Goal: Task Accomplishment & Management: Manage account settings

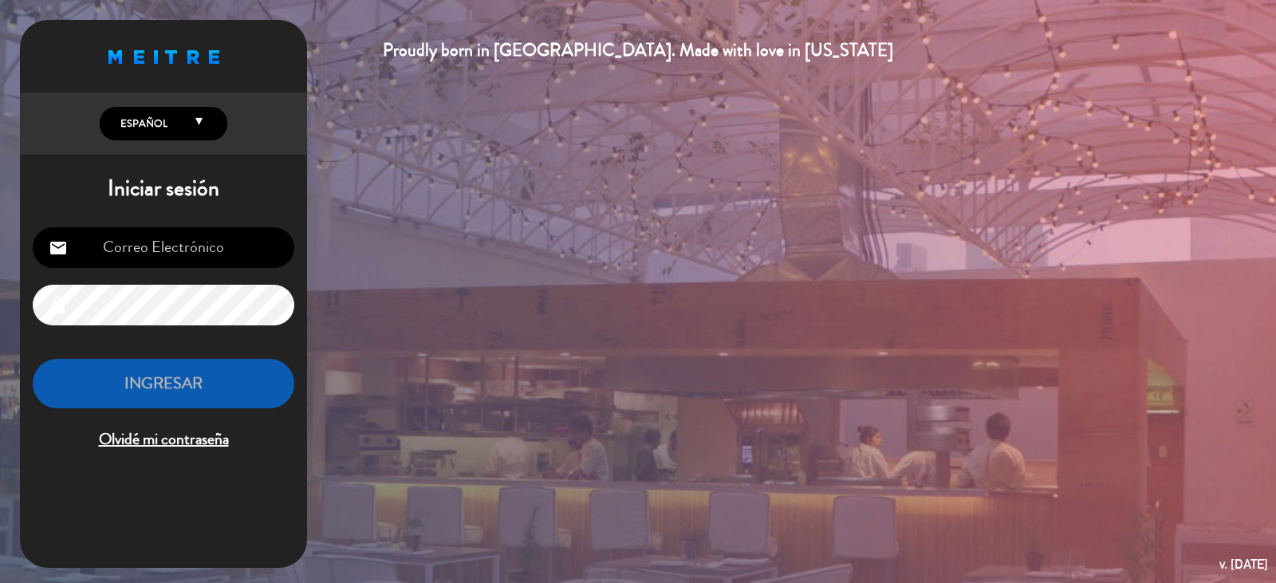
type input "[EMAIL_ADDRESS][DOMAIN_NAME]"
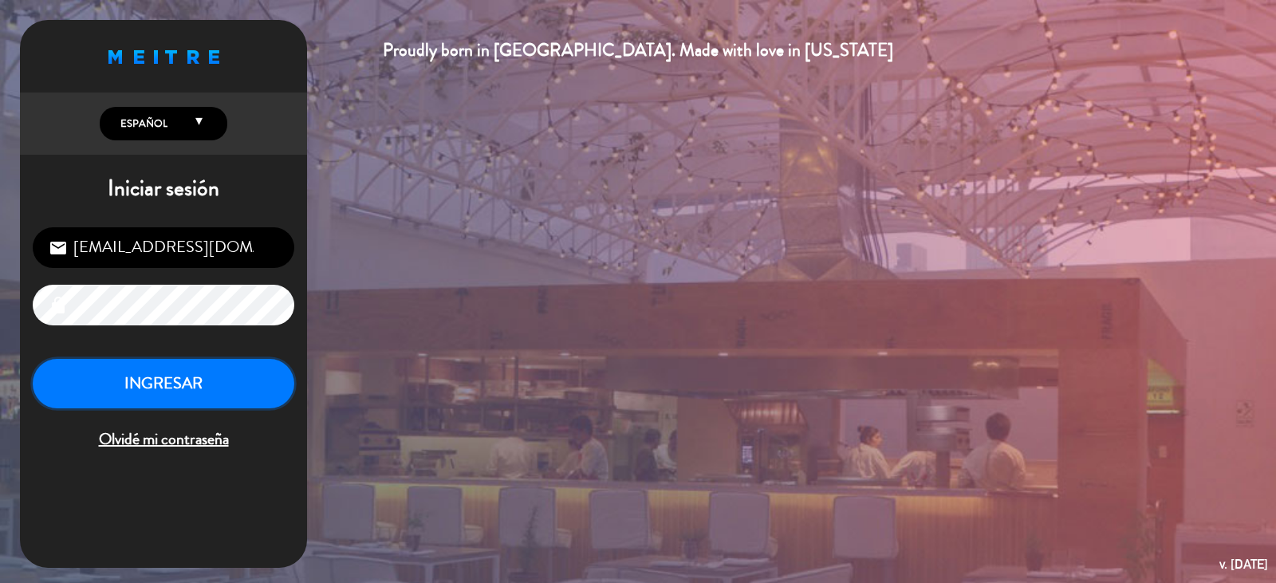
click at [156, 375] on button "INGRESAR" at bounding box center [164, 384] width 262 height 50
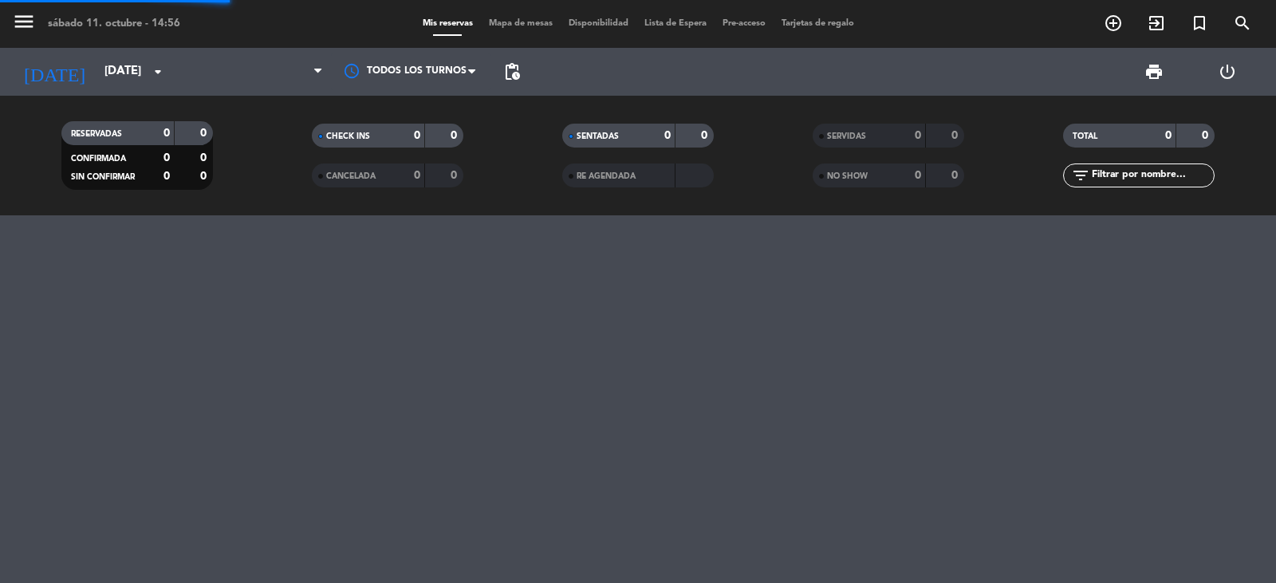
click at [241, 89] on div at bounding box center [252, 72] width 160 height 48
click at [258, 61] on span at bounding box center [252, 71] width 160 height 35
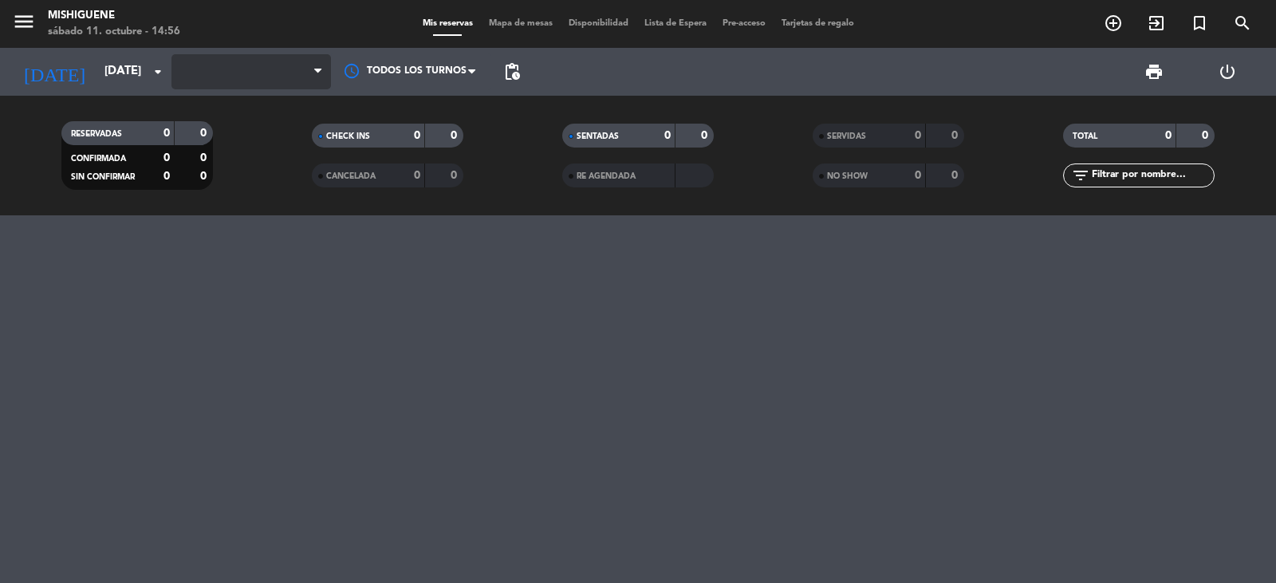
click at [258, 64] on span at bounding box center [252, 71] width 160 height 35
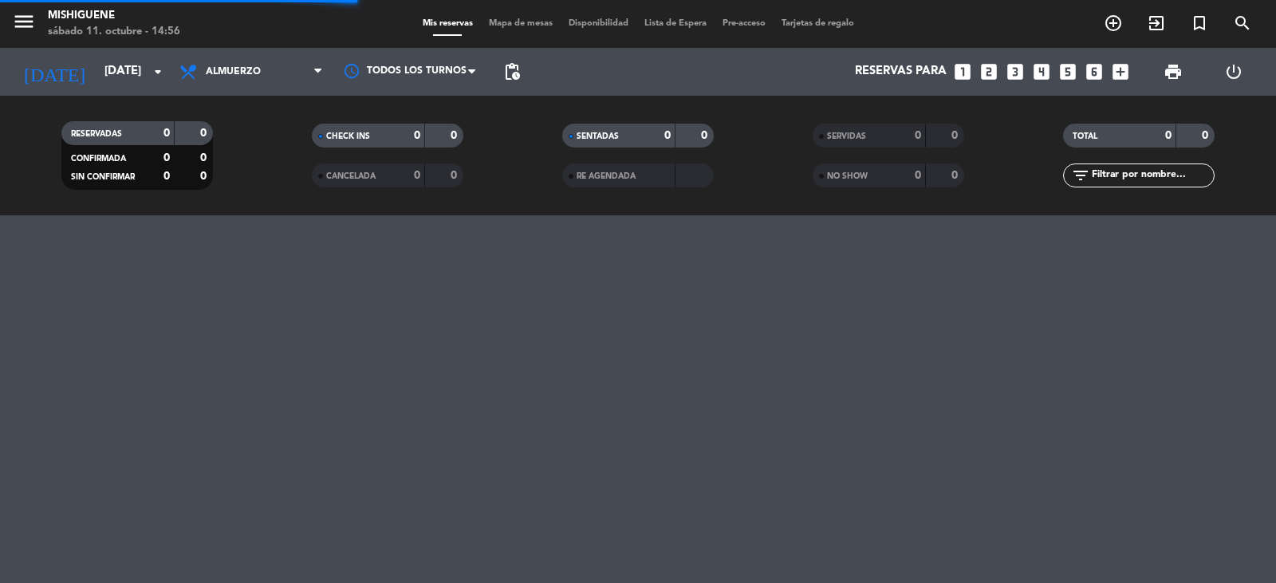
click at [258, 73] on span "Almuerzo" at bounding box center [233, 71] width 55 height 11
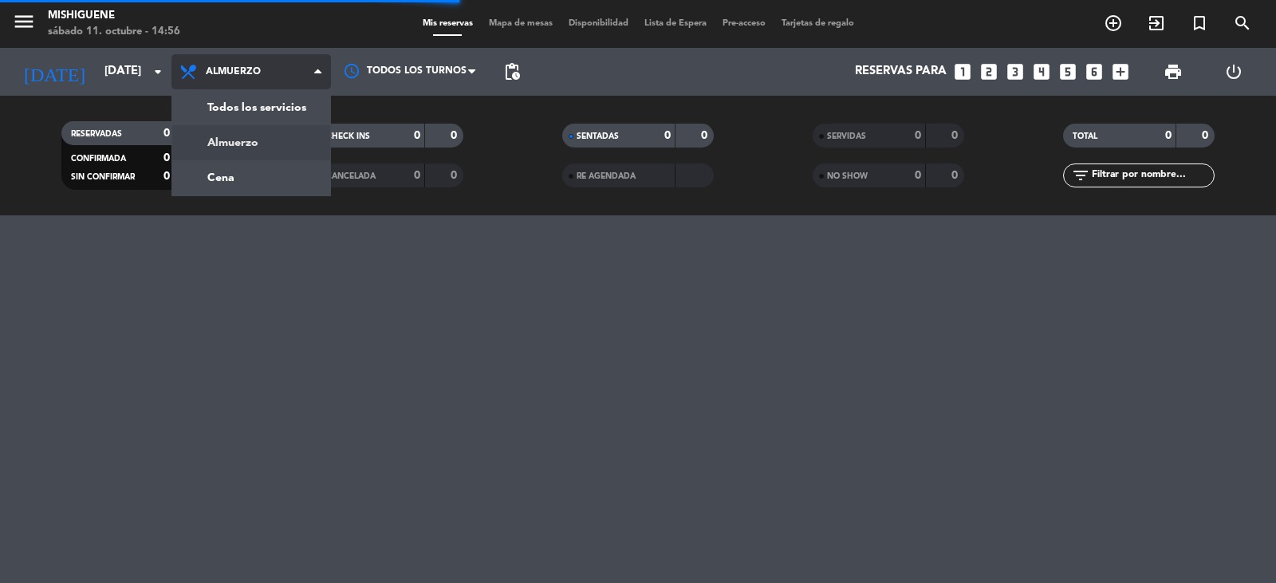
click at [277, 89] on ul "Todos los servicios Almuerzo Cena" at bounding box center [252, 142] width 160 height 107
click at [277, 99] on div "menu Mishiguene [DATE] 11. octubre - 14:56 Mis reservas Mapa de mesas Disponibi…" at bounding box center [638, 107] width 1276 height 215
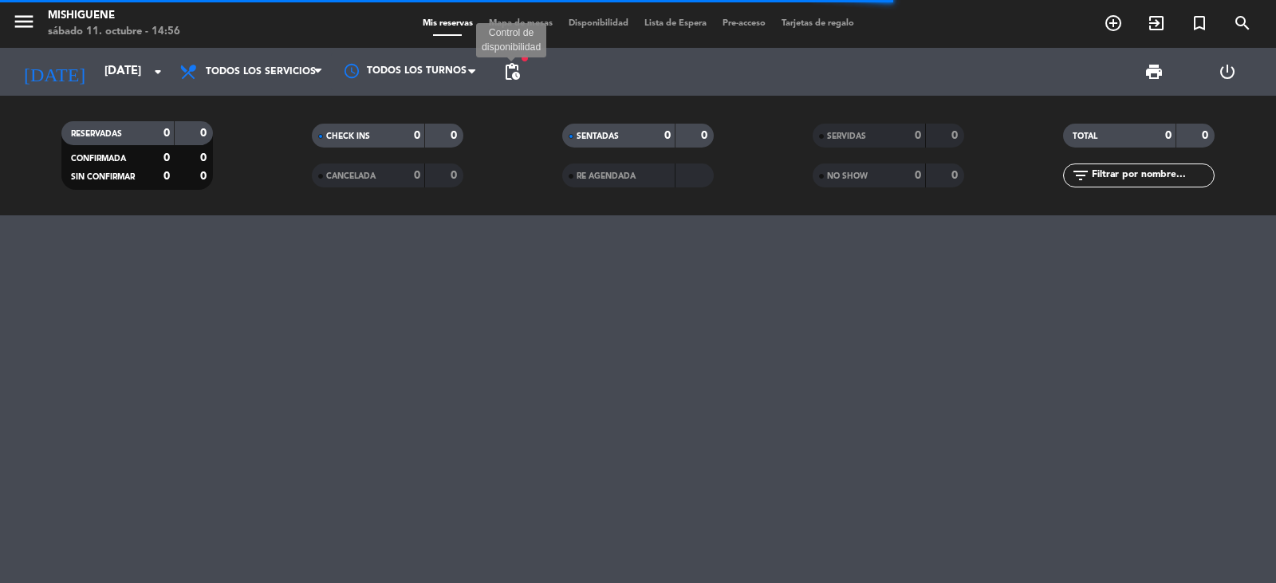
click at [503, 72] on span "pending_actions" at bounding box center [512, 71] width 19 height 19
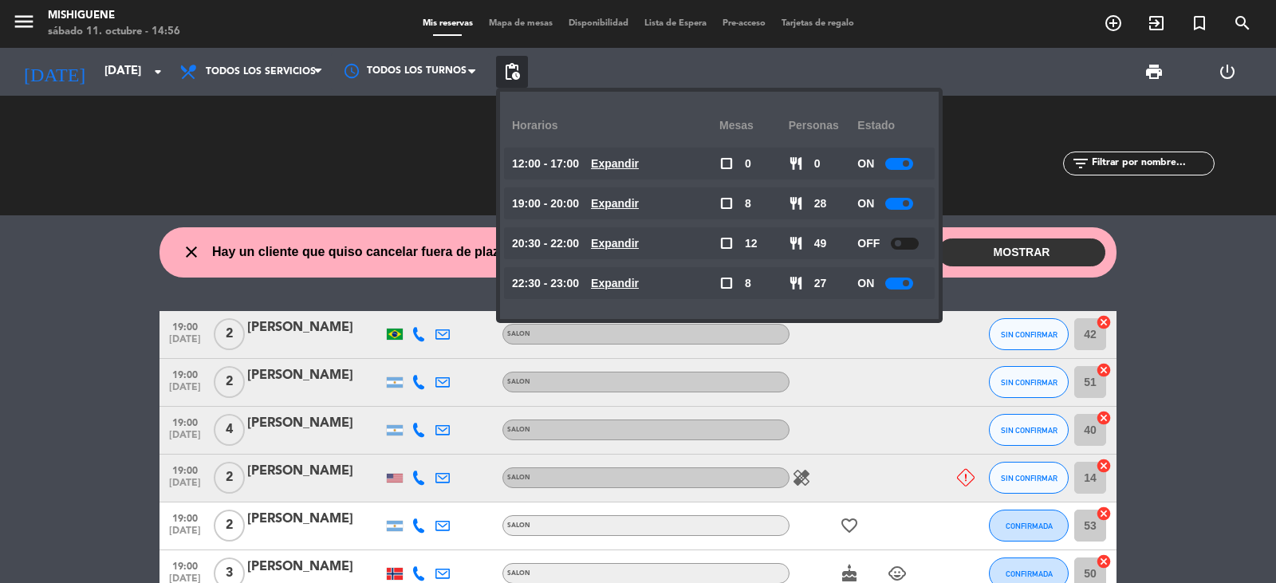
click at [503, 72] on span "pending_actions" at bounding box center [512, 71] width 19 height 19
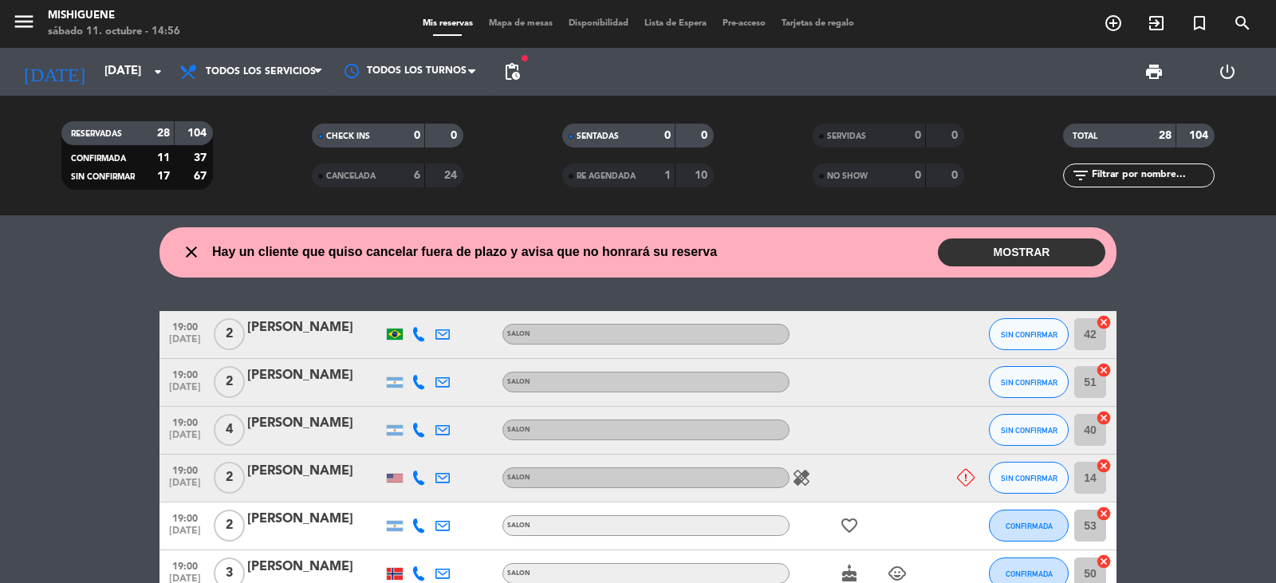
click at [1002, 258] on button "MOSTRAR" at bounding box center [1022, 253] width 168 height 28
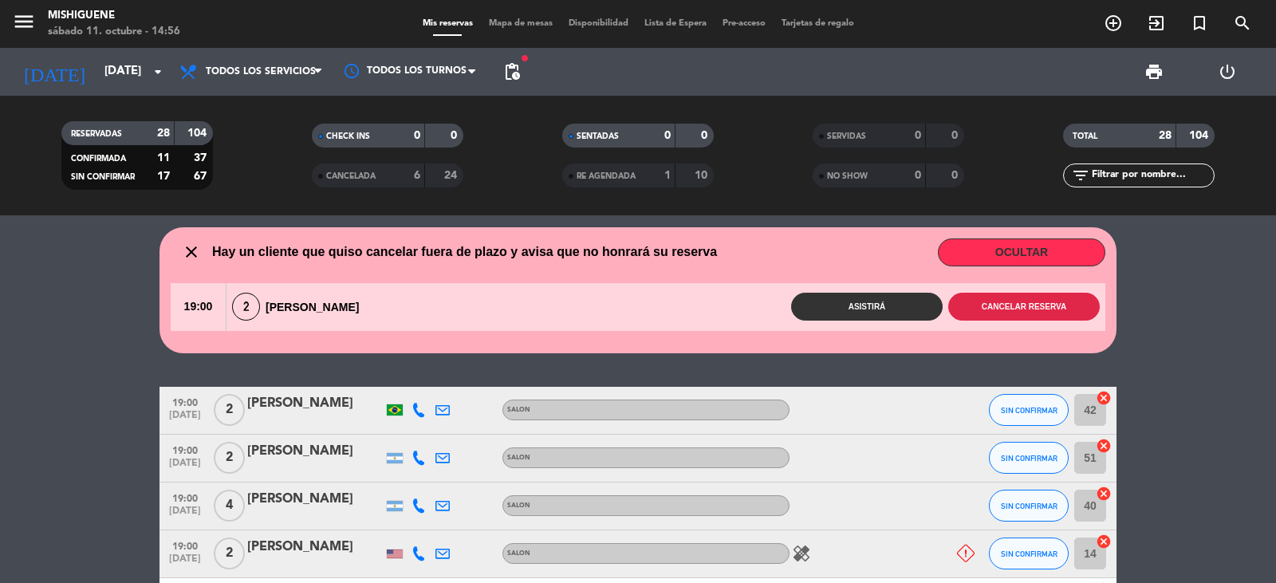
click at [978, 302] on button "Cancelar reserva" at bounding box center [1024, 307] width 152 height 28
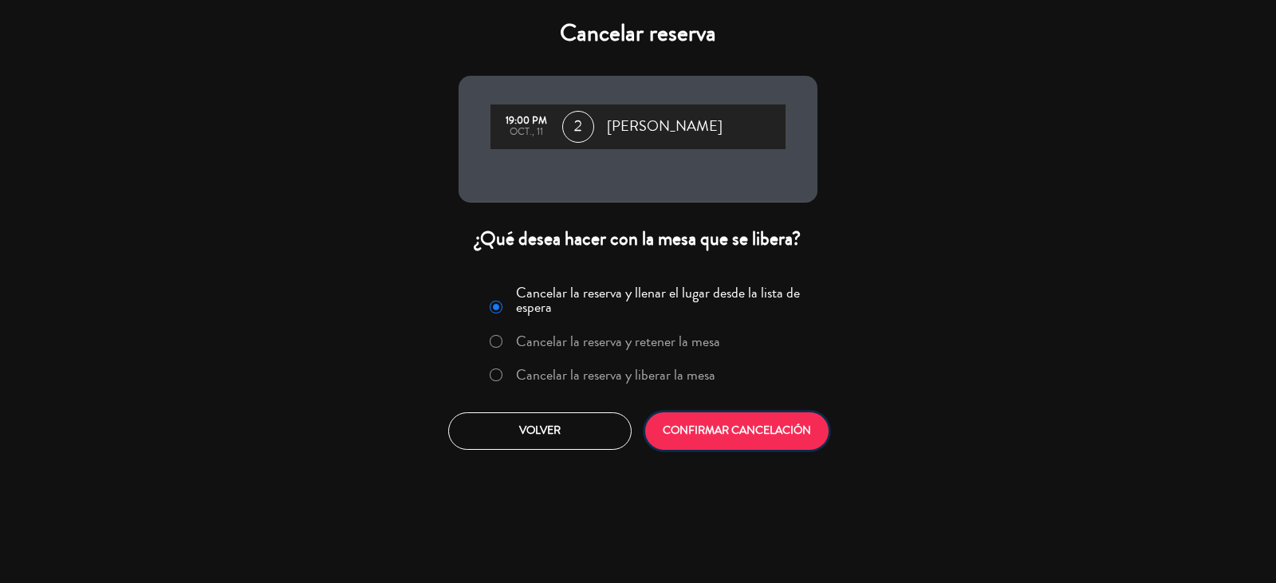
click at [724, 436] on button "CONFIRMAR CANCELACIÓN" at bounding box center [736, 430] width 183 height 37
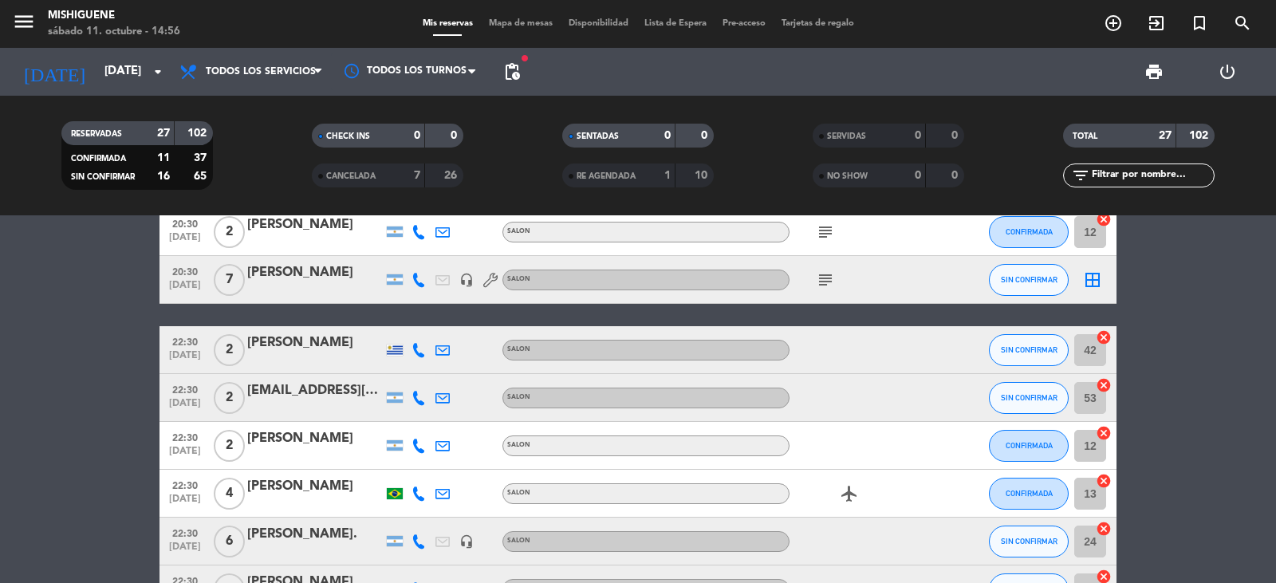
scroll to position [877, 0]
click at [834, 280] on span "subject" at bounding box center [826, 279] width 24 height 19
click at [832, 280] on icon "subject" at bounding box center [825, 279] width 19 height 19
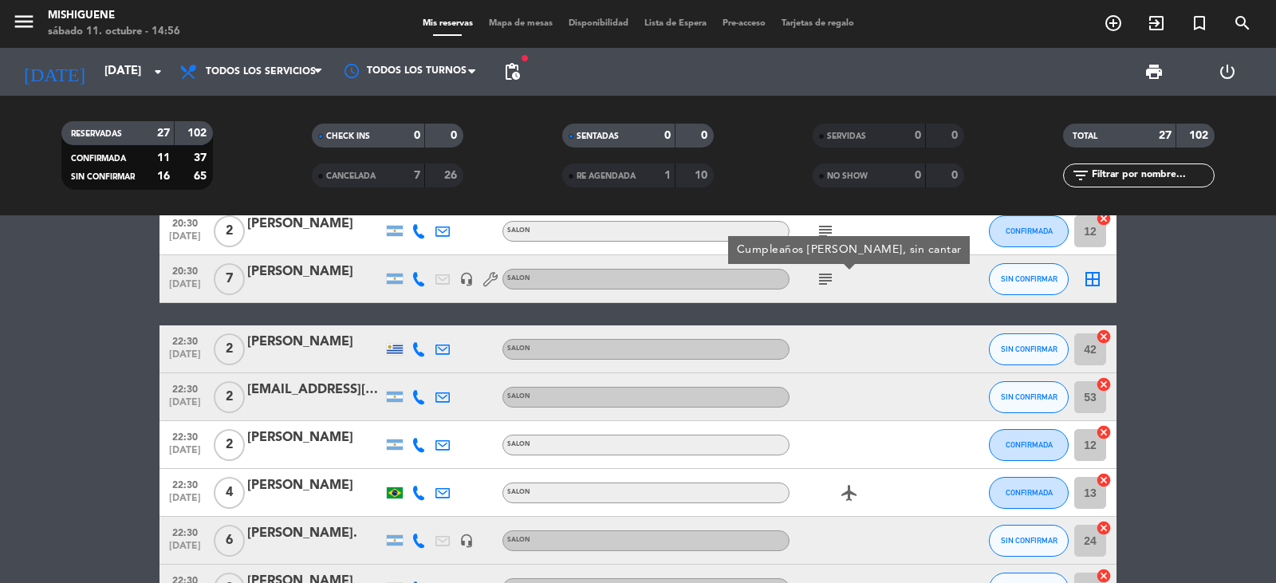
click at [832, 280] on icon "subject" at bounding box center [825, 279] width 19 height 19
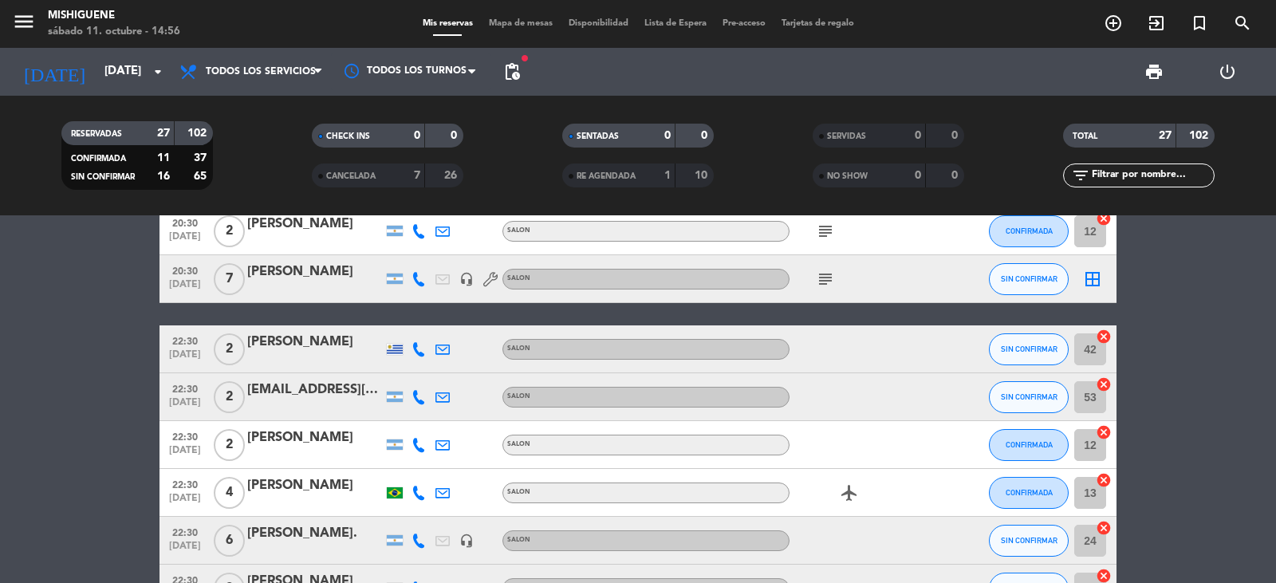
click at [821, 232] on icon "subject" at bounding box center [825, 231] width 19 height 19
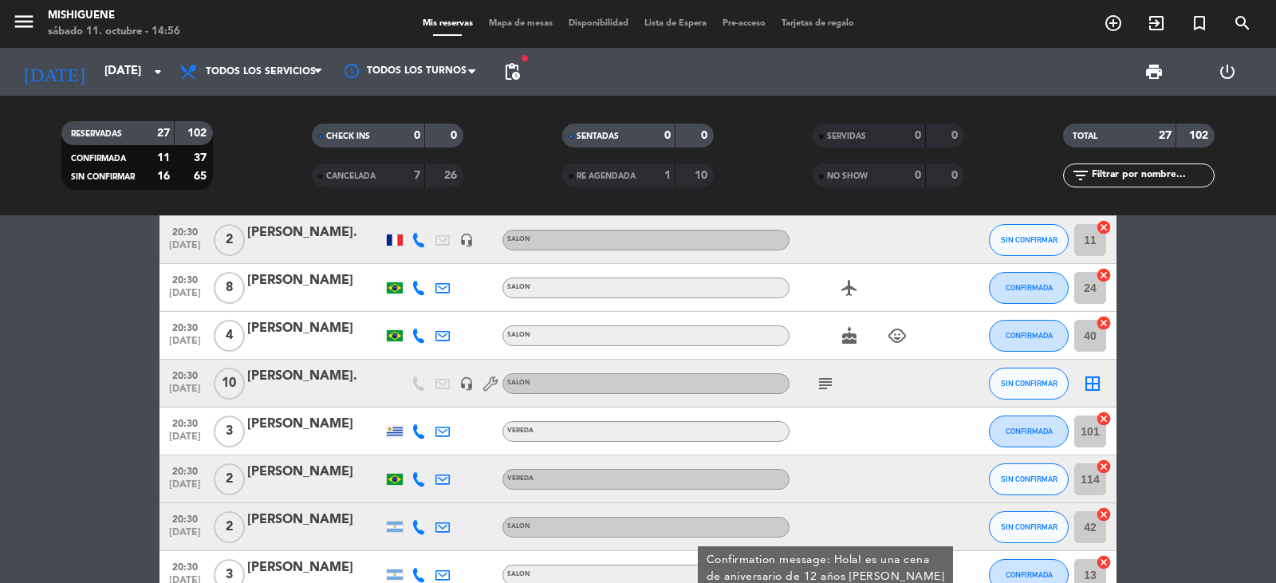
scroll to position [399, 0]
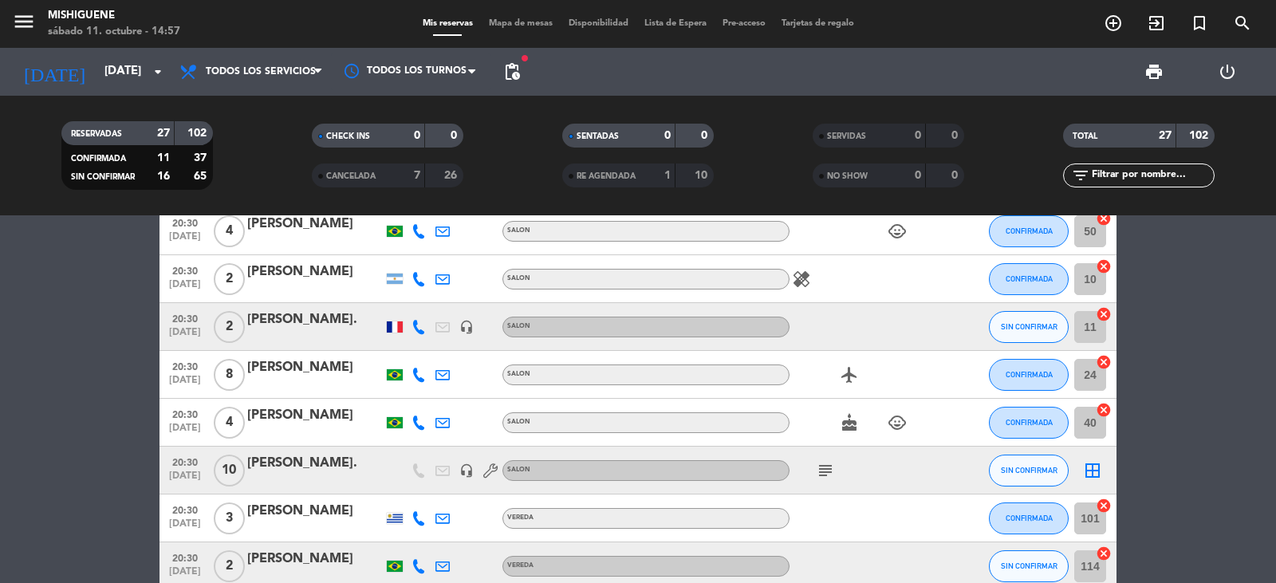
click at [827, 463] on icon "subject" at bounding box center [825, 470] width 19 height 19
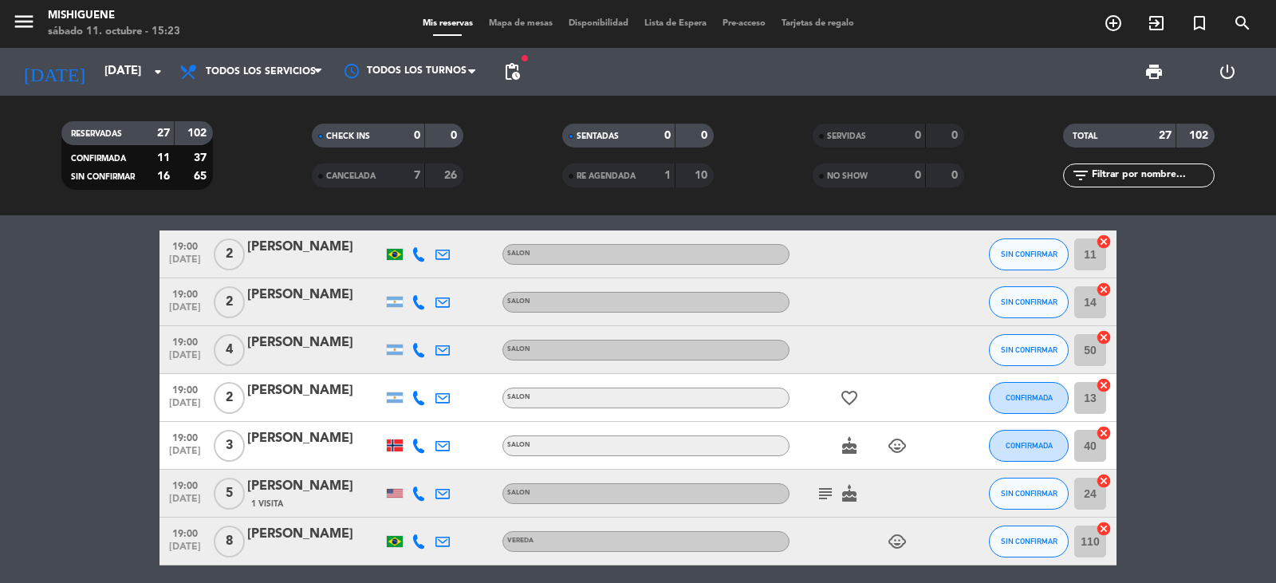
scroll to position [0, 0]
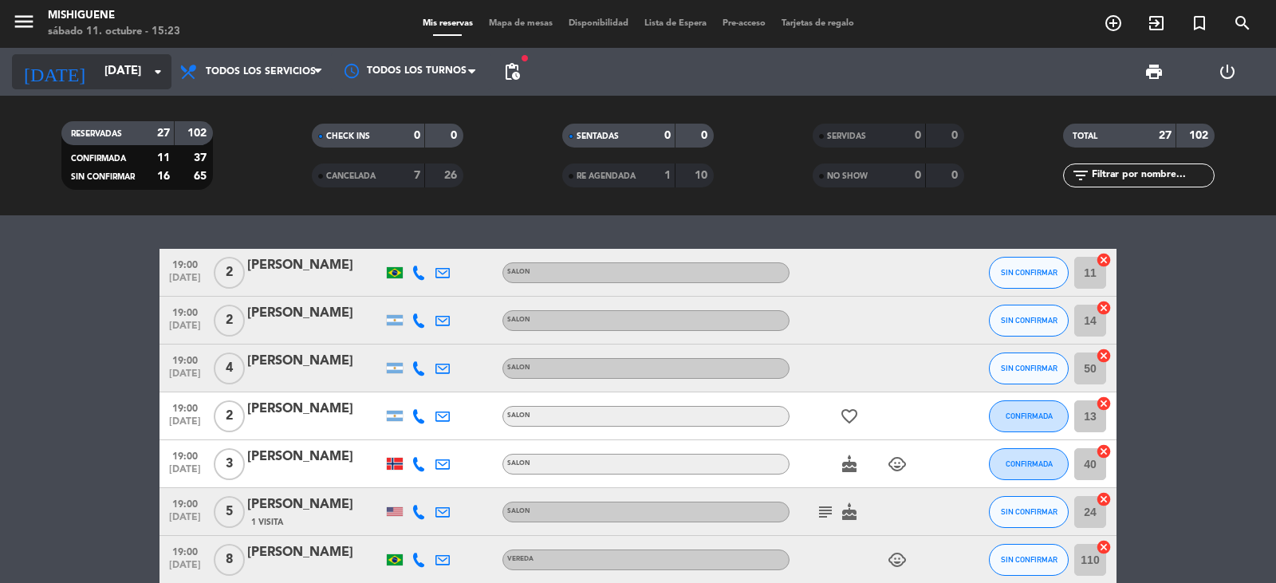
click at [152, 73] on icon "arrow_drop_down" at bounding box center [157, 71] width 19 height 19
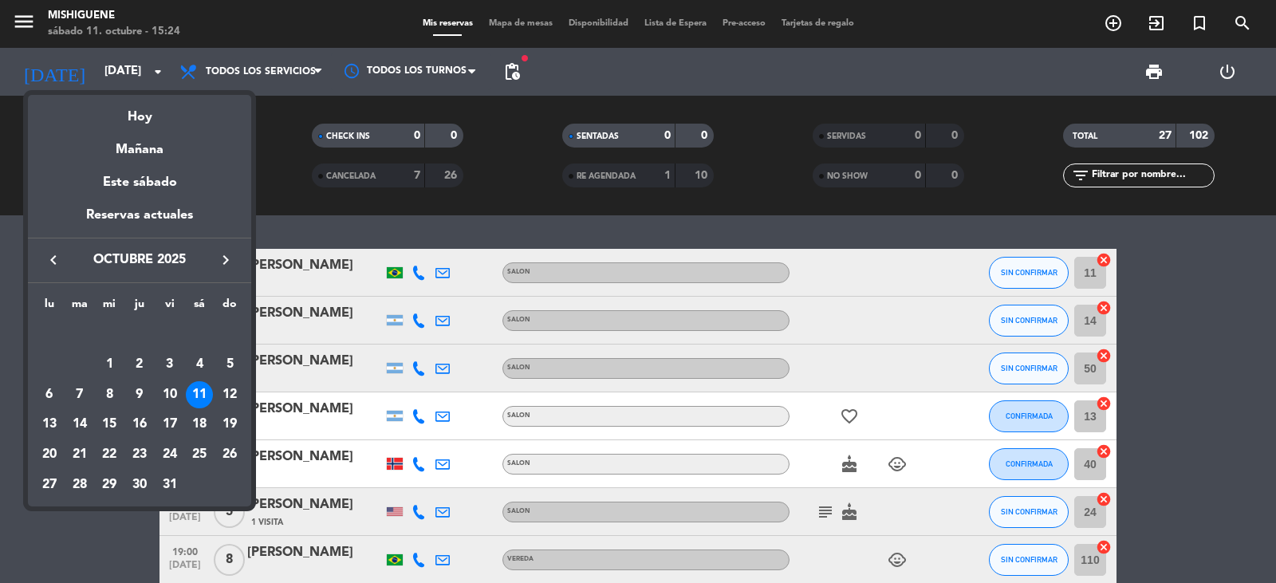
click at [227, 396] on div "12" at bounding box center [229, 394] width 27 height 27
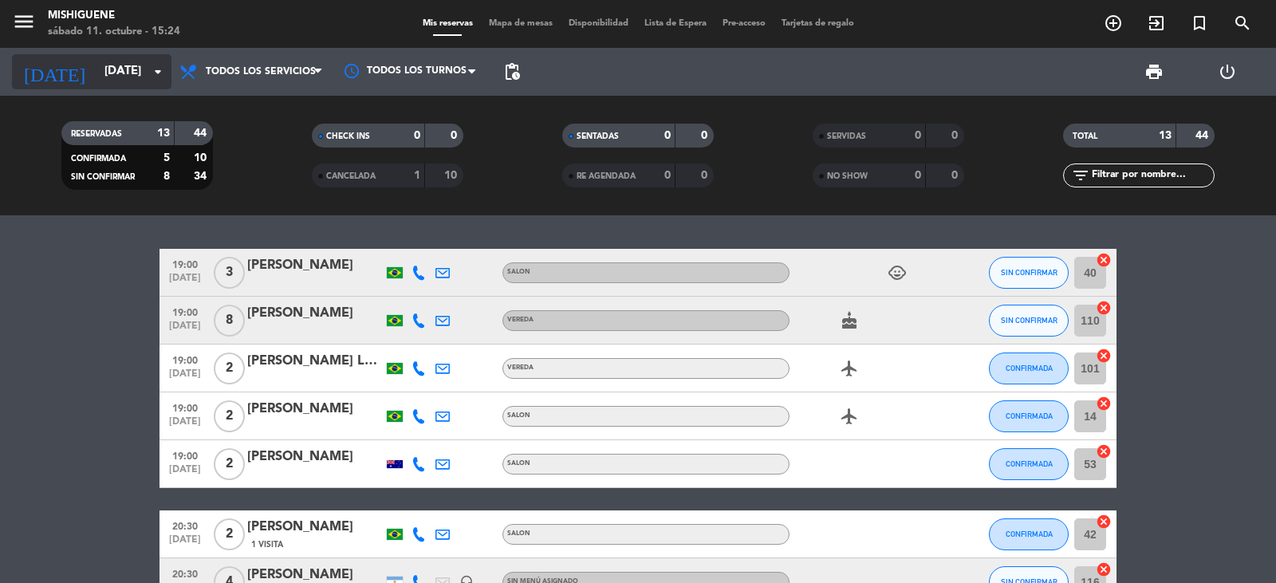
click at [152, 76] on icon "arrow_drop_down" at bounding box center [157, 71] width 19 height 19
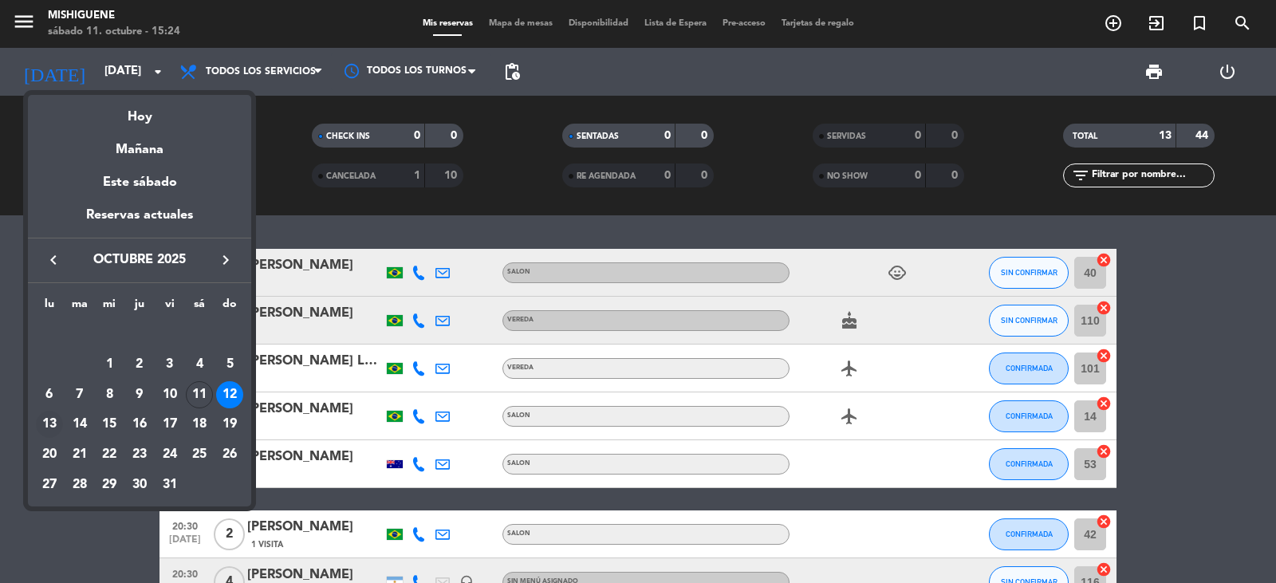
click at [51, 416] on div "13" at bounding box center [49, 424] width 27 height 27
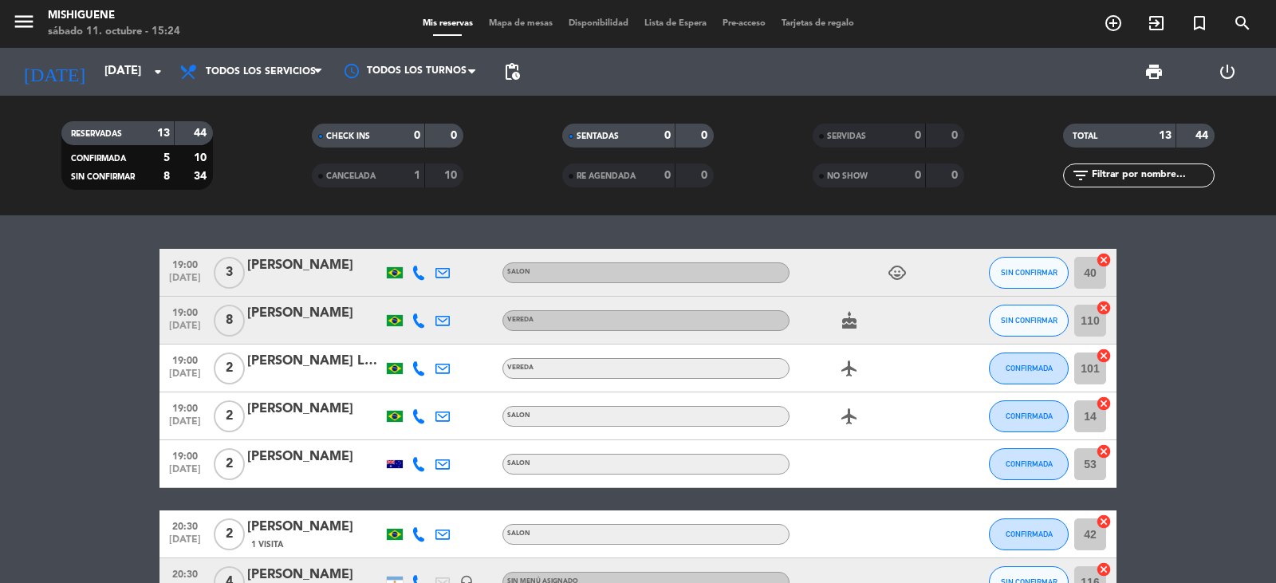
type input "[DATE]"
